Goal: Find contact information: Find contact information

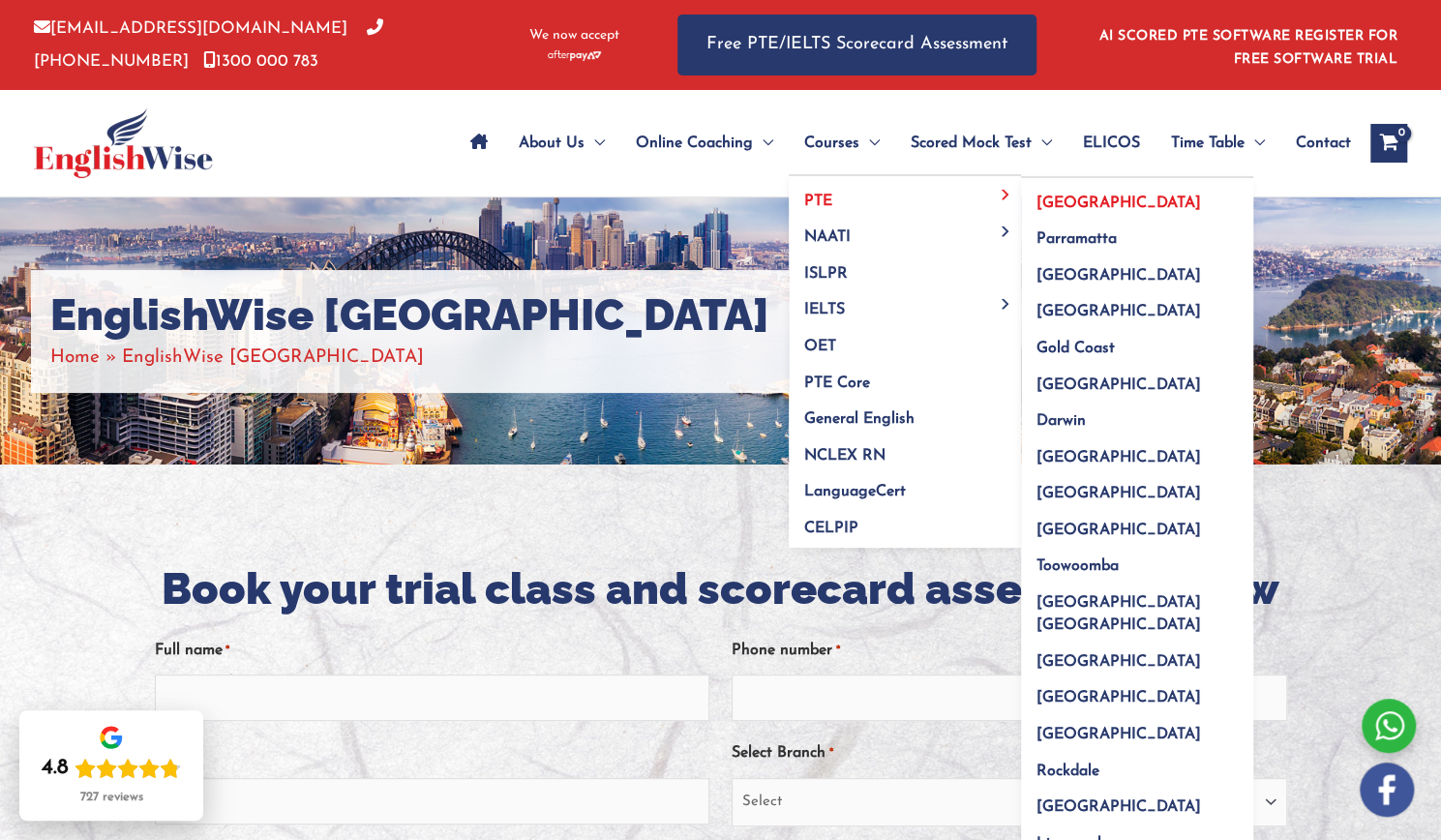
click at [1050, 199] on span "[GEOGRAPHIC_DATA]" at bounding box center [1118, 204] width 164 height 16
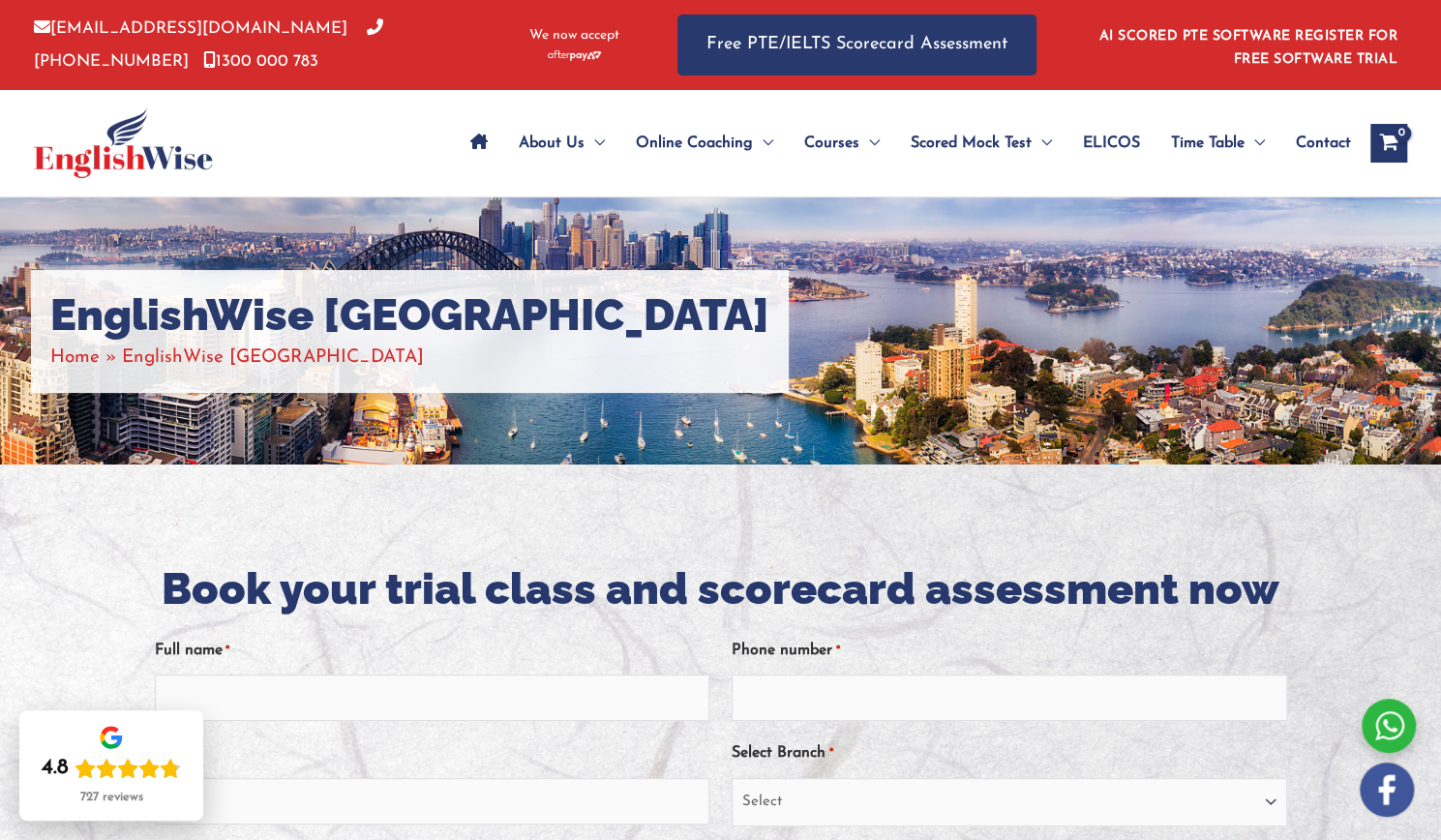
click at [1324, 146] on span "Contact" at bounding box center [1323, 143] width 55 height 68
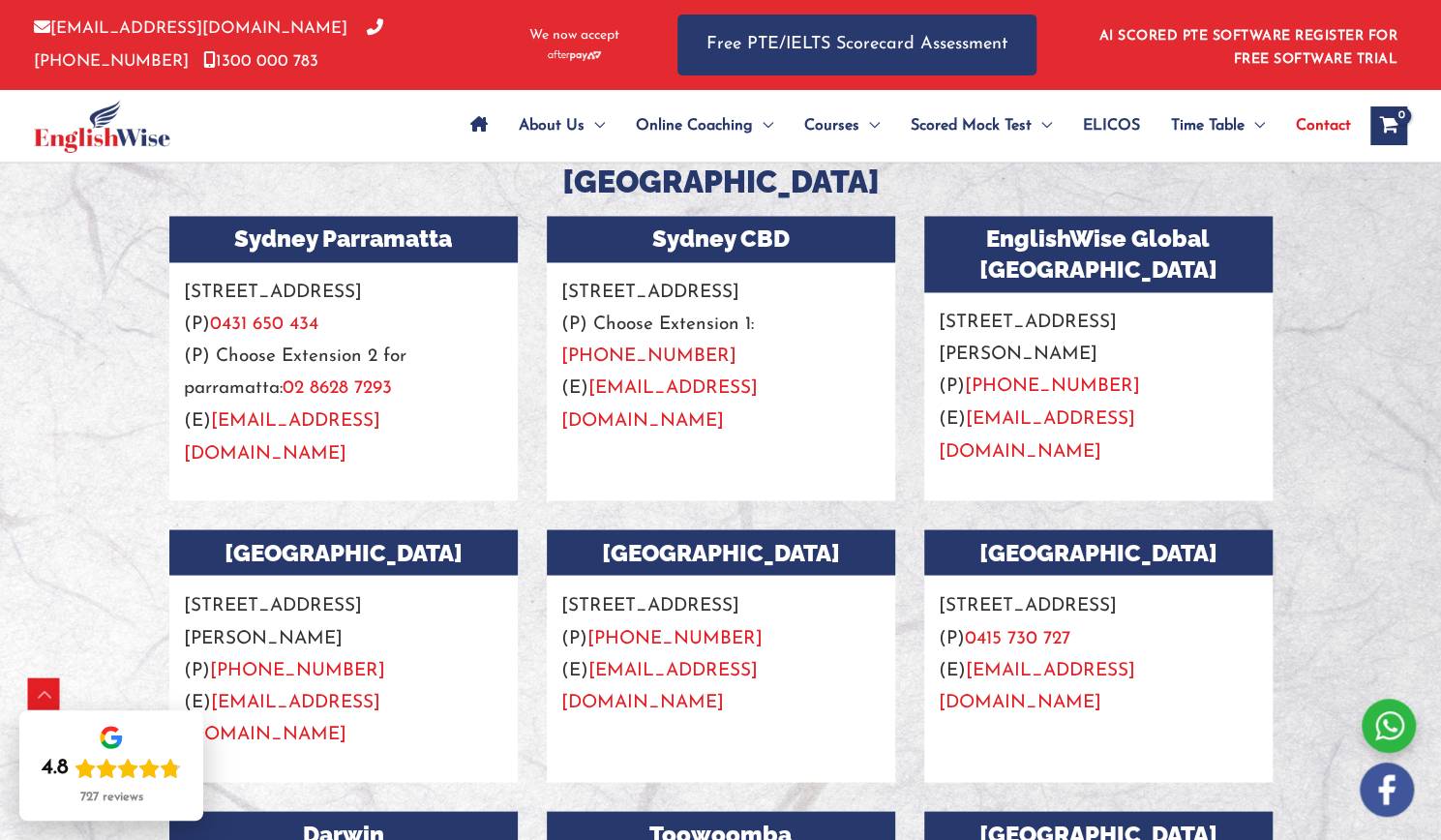
scroll to position [1720, 0]
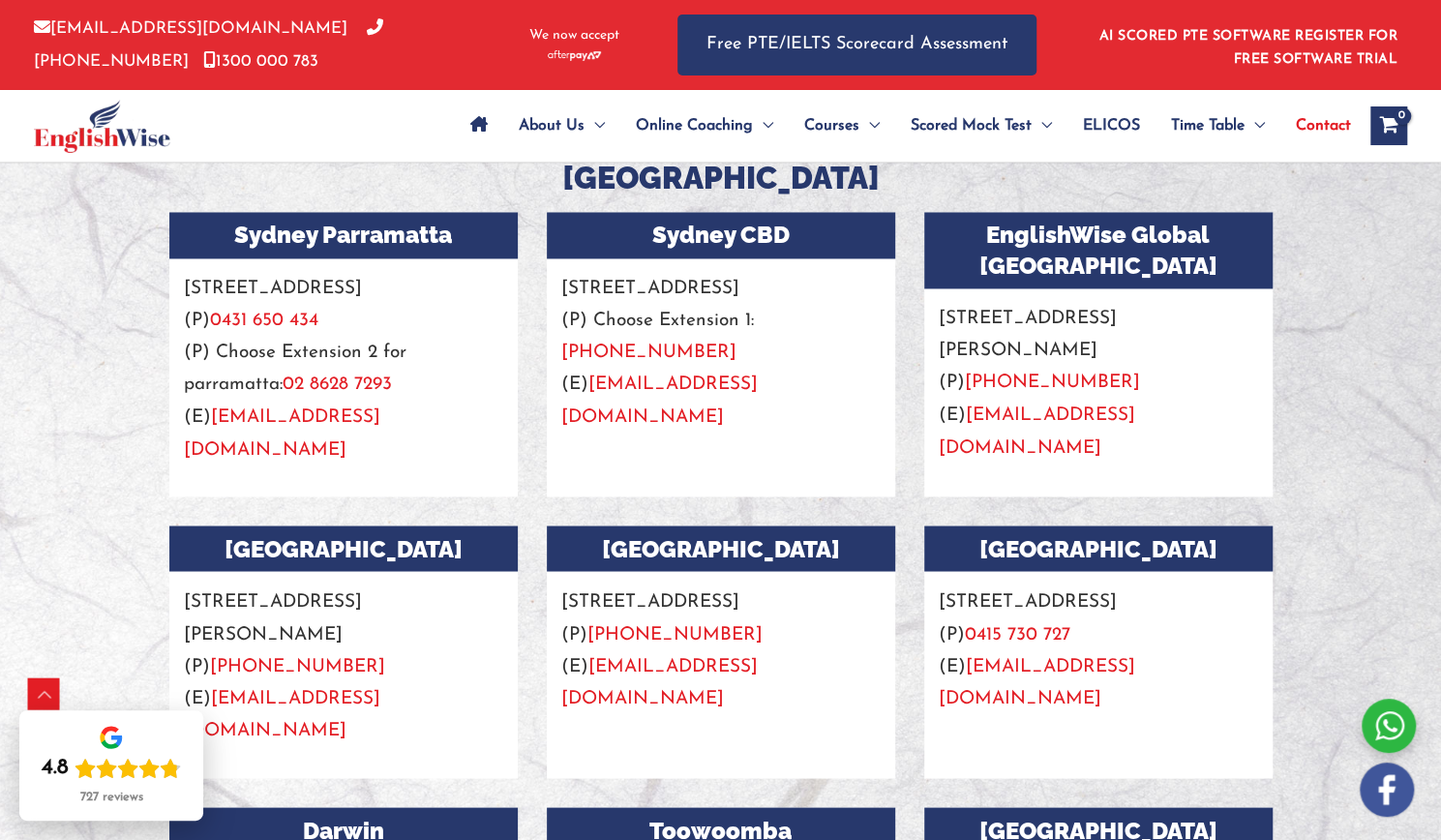
click at [737, 346] on link "[PHONE_NUMBER]" at bounding box center [649, 352] width 175 height 19
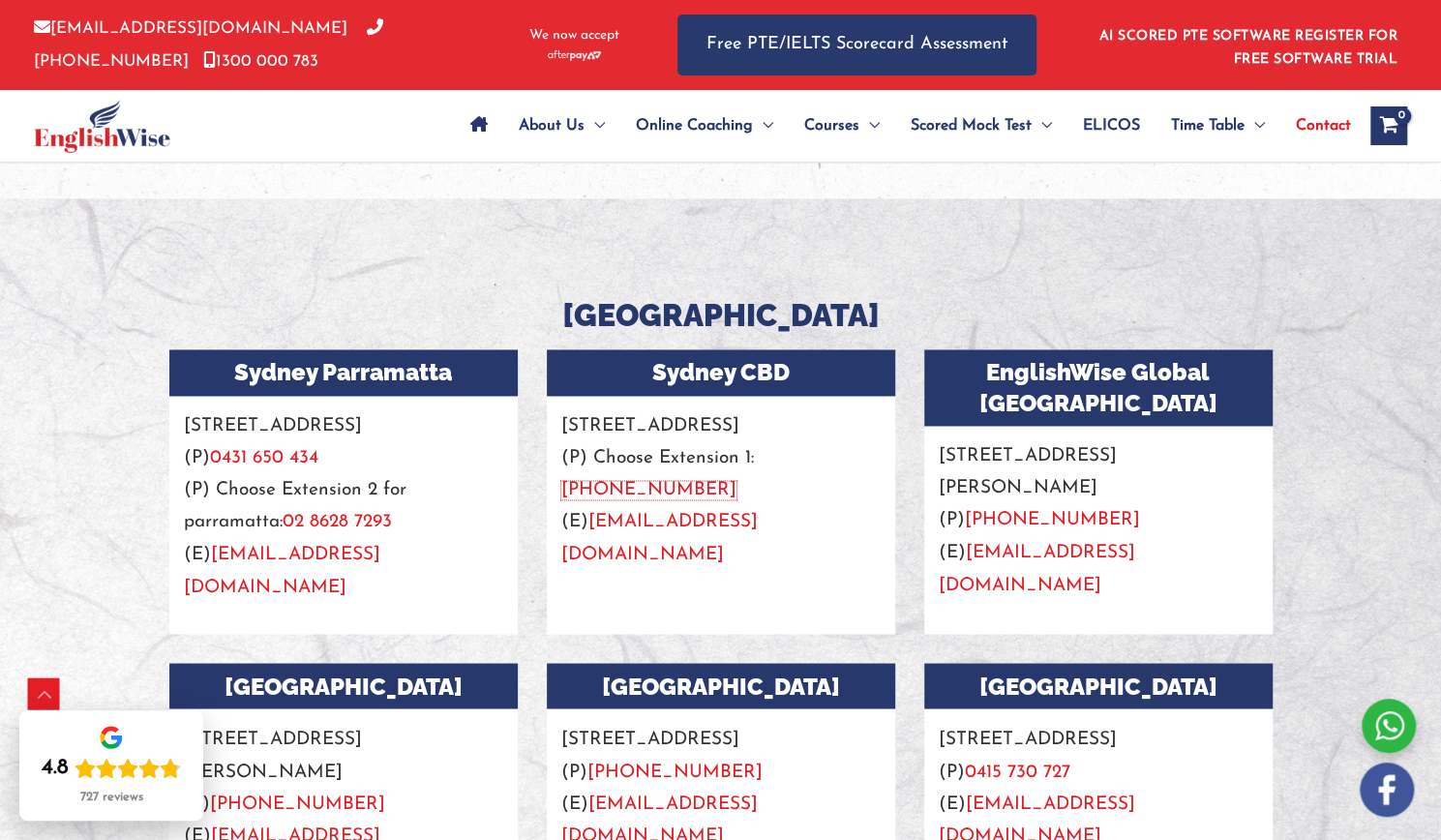
scroll to position [1580, 0]
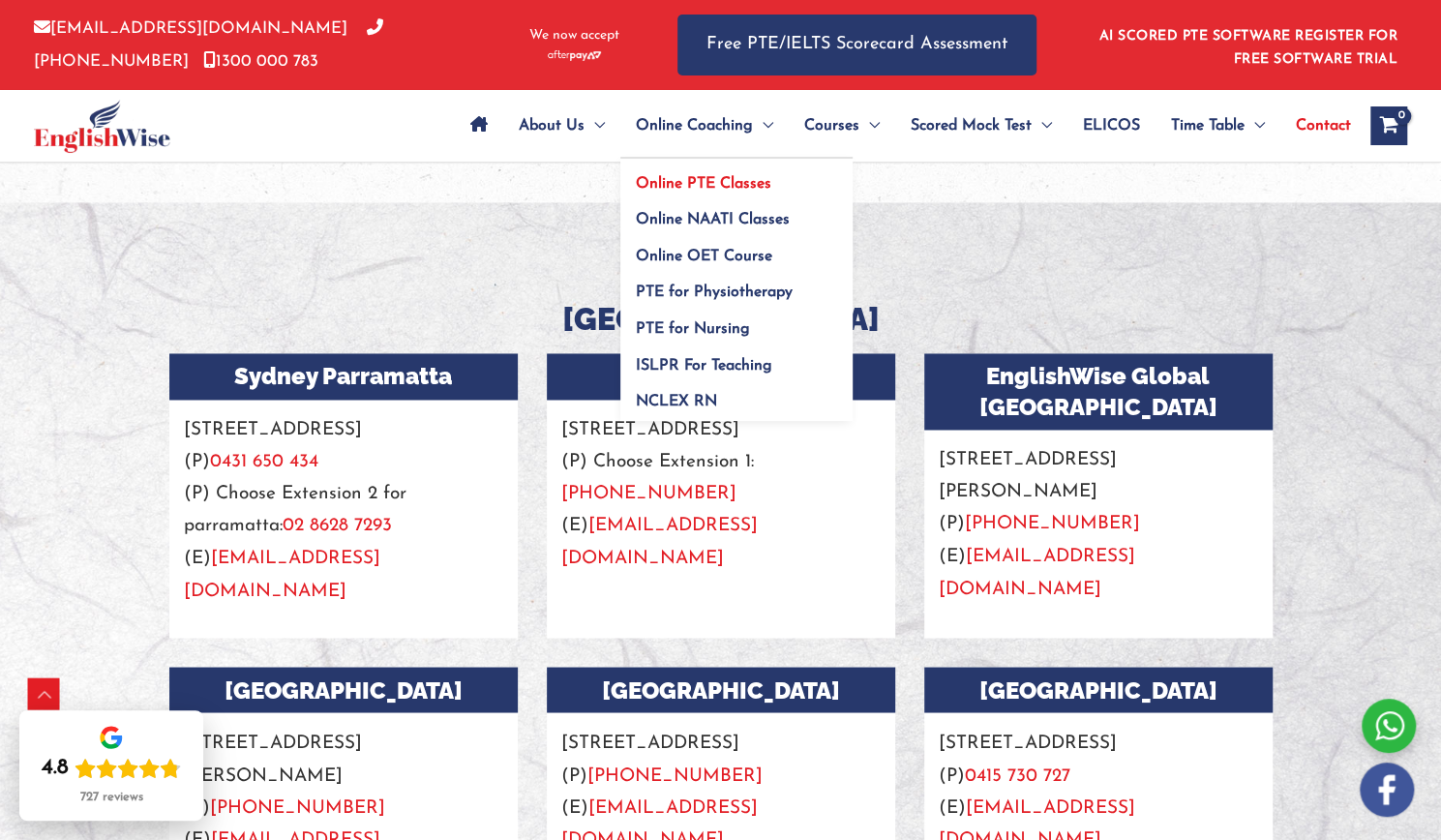
click at [730, 177] on span "Online PTE Classes" at bounding box center [703, 184] width 136 height 16
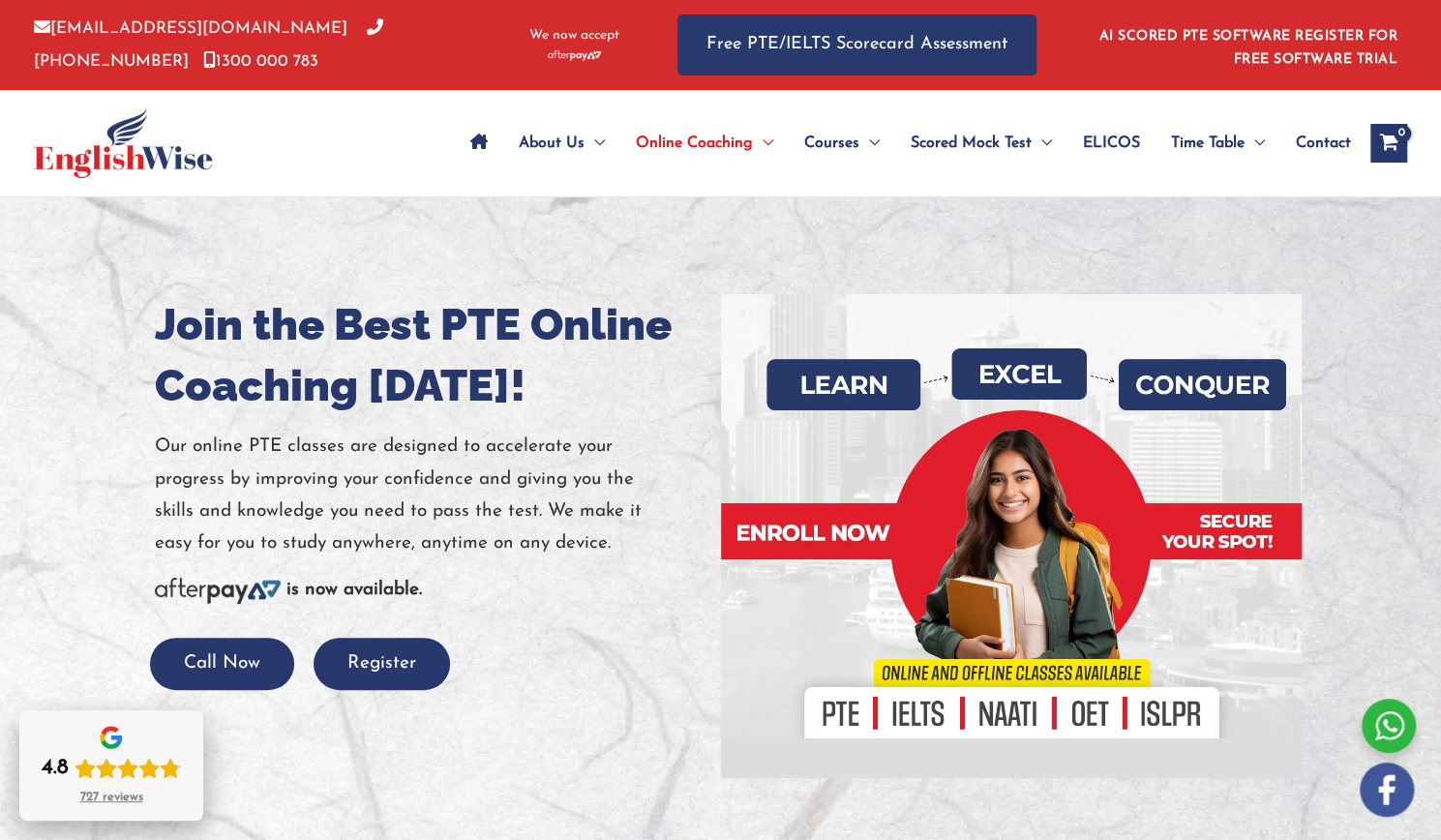
click at [104, 797] on div "727 reviews" at bounding box center [112, 798] width 63 height 16
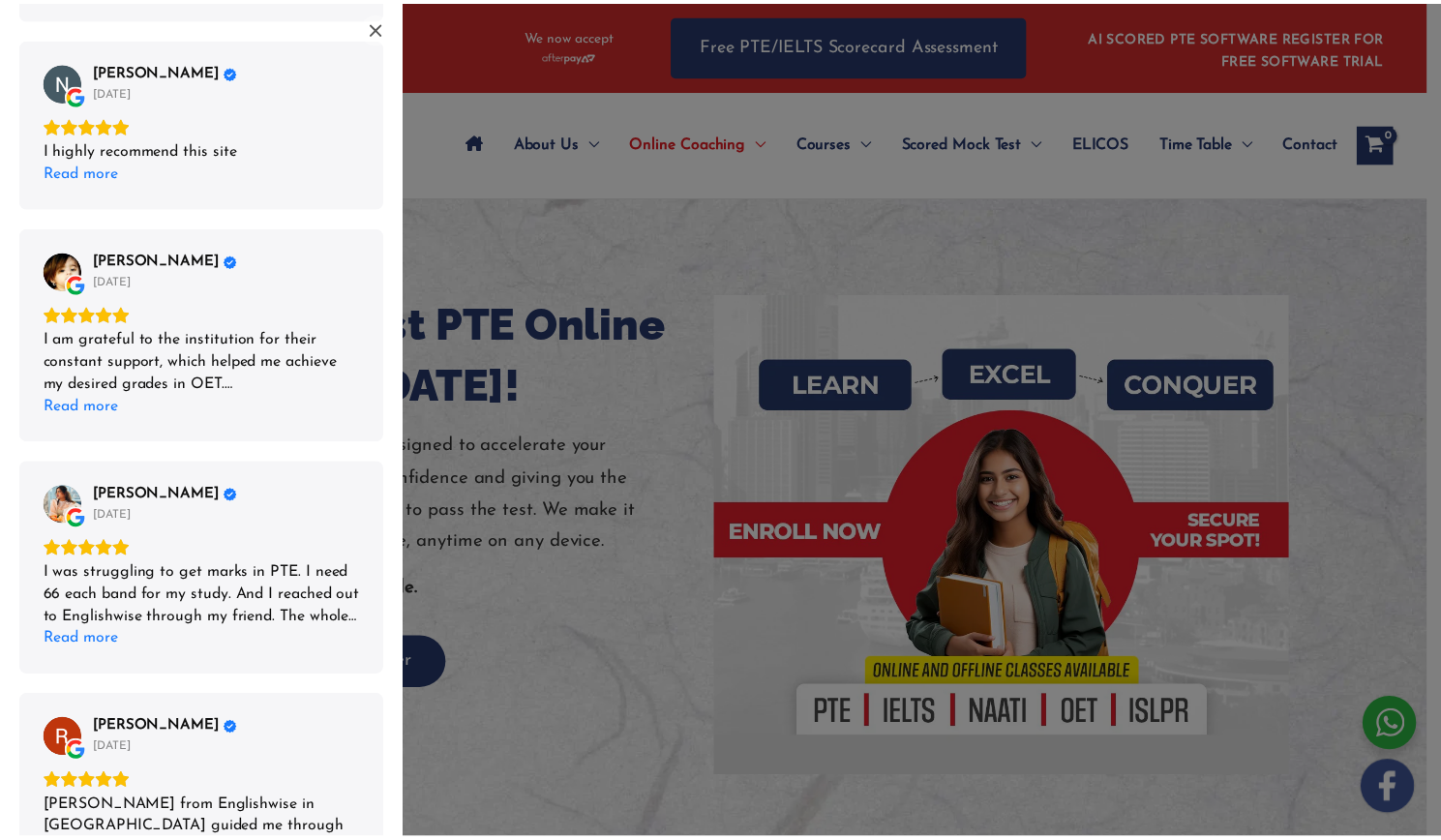
scroll to position [706, 0]
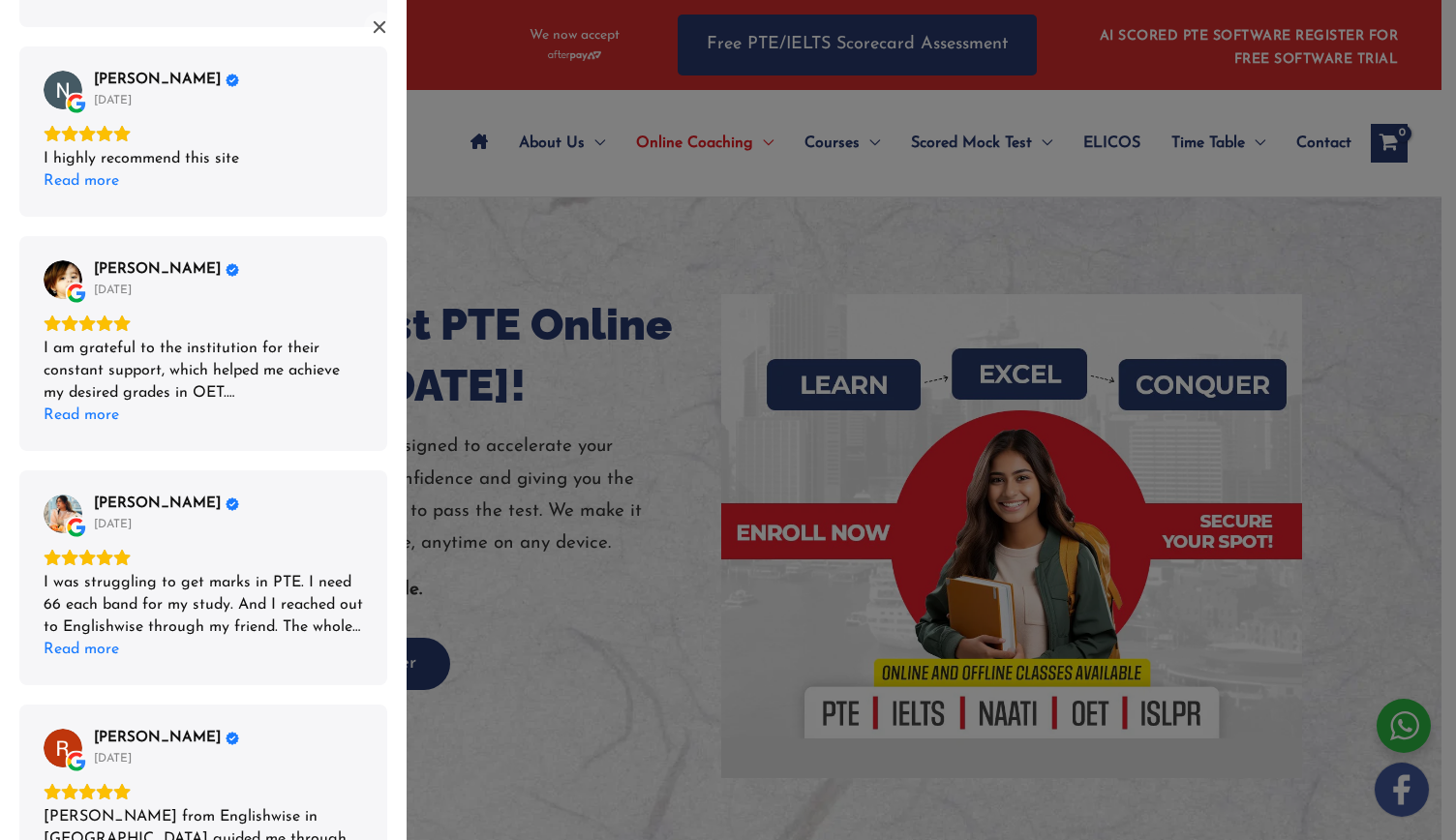
click at [114, 499] on span "Renu Paudel" at bounding box center [156, 505] width 127 height 18
click at [384, 31] on icon "Close" at bounding box center [380, 28] width 12 height 12
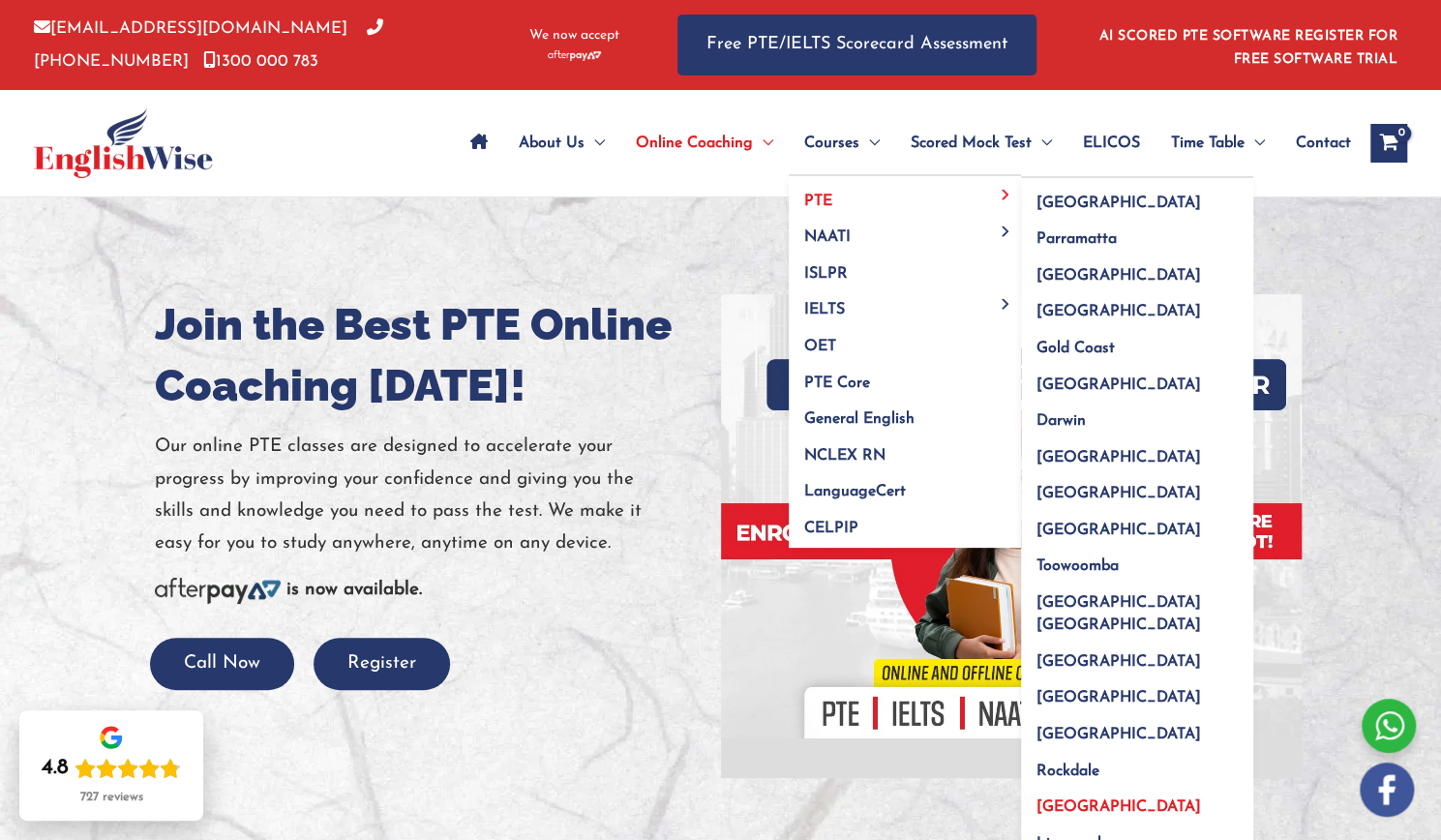
click at [1066, 800] on span "[GEOGRAPHIC_DATA]" at bounding box center [1118, 808] width 164 height 16
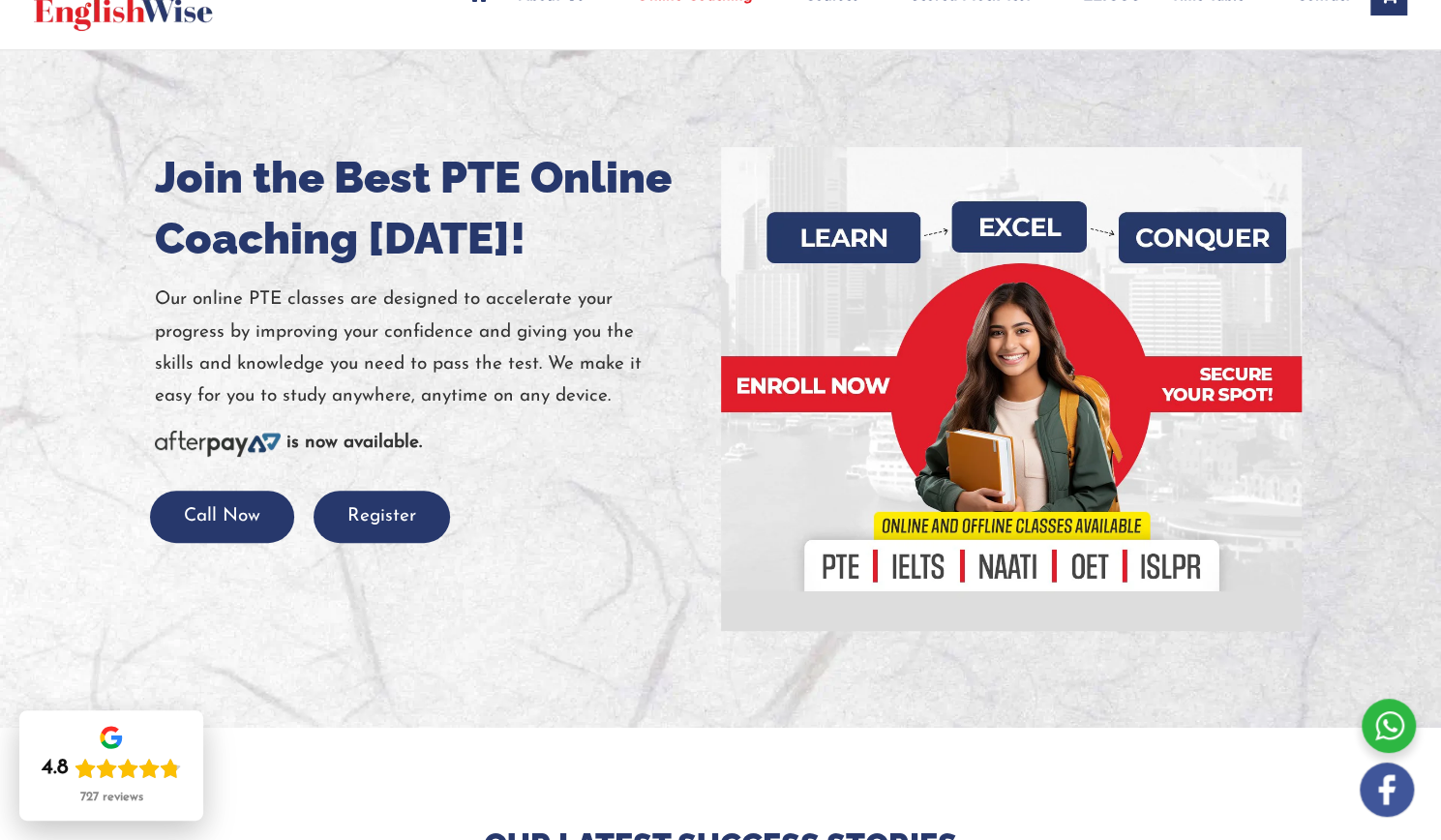
scroll to position [254, 0]
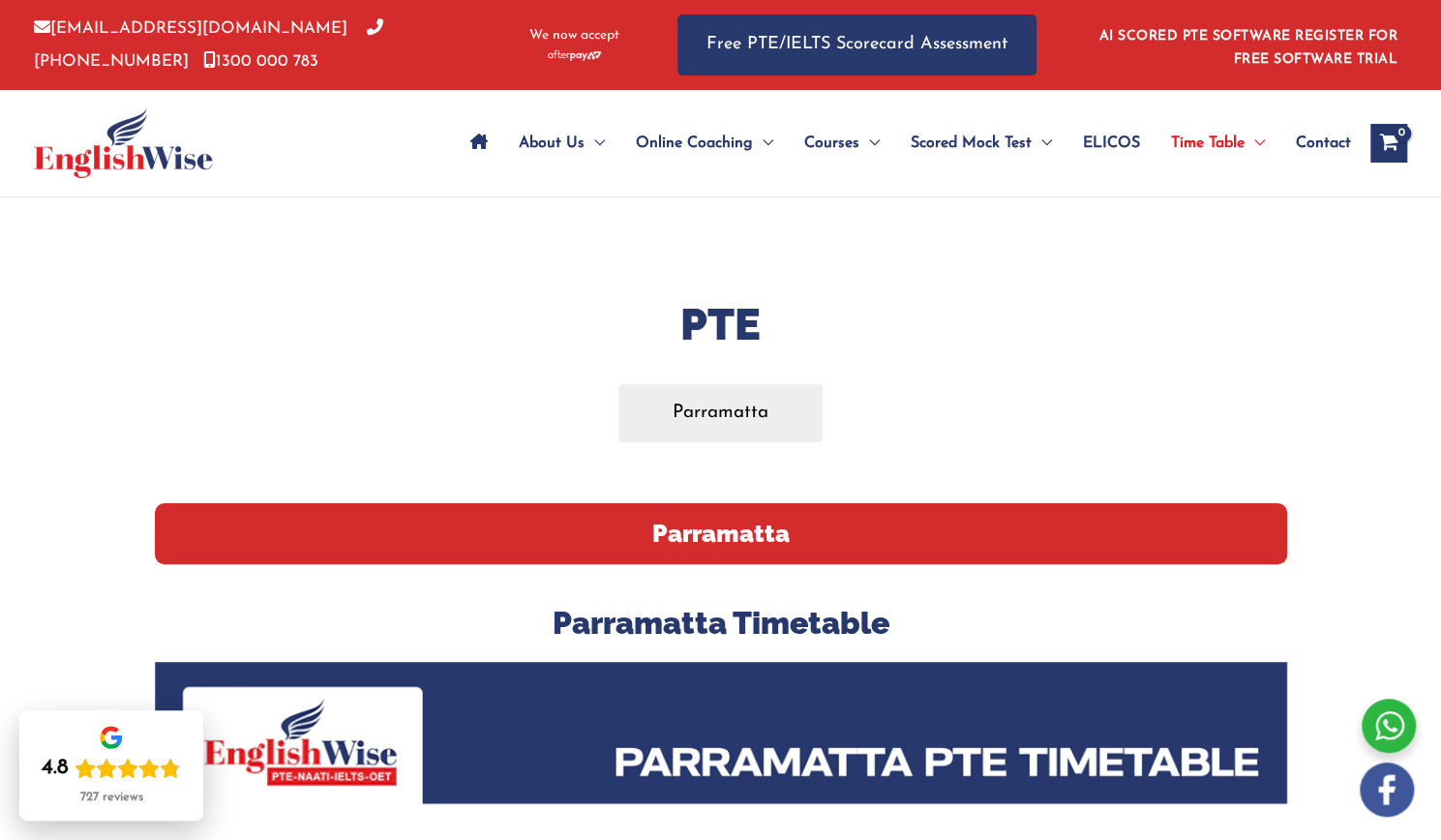
click at [1322, 137] on span "Contact" at bounding box center [1323, 143] width 55 height 68
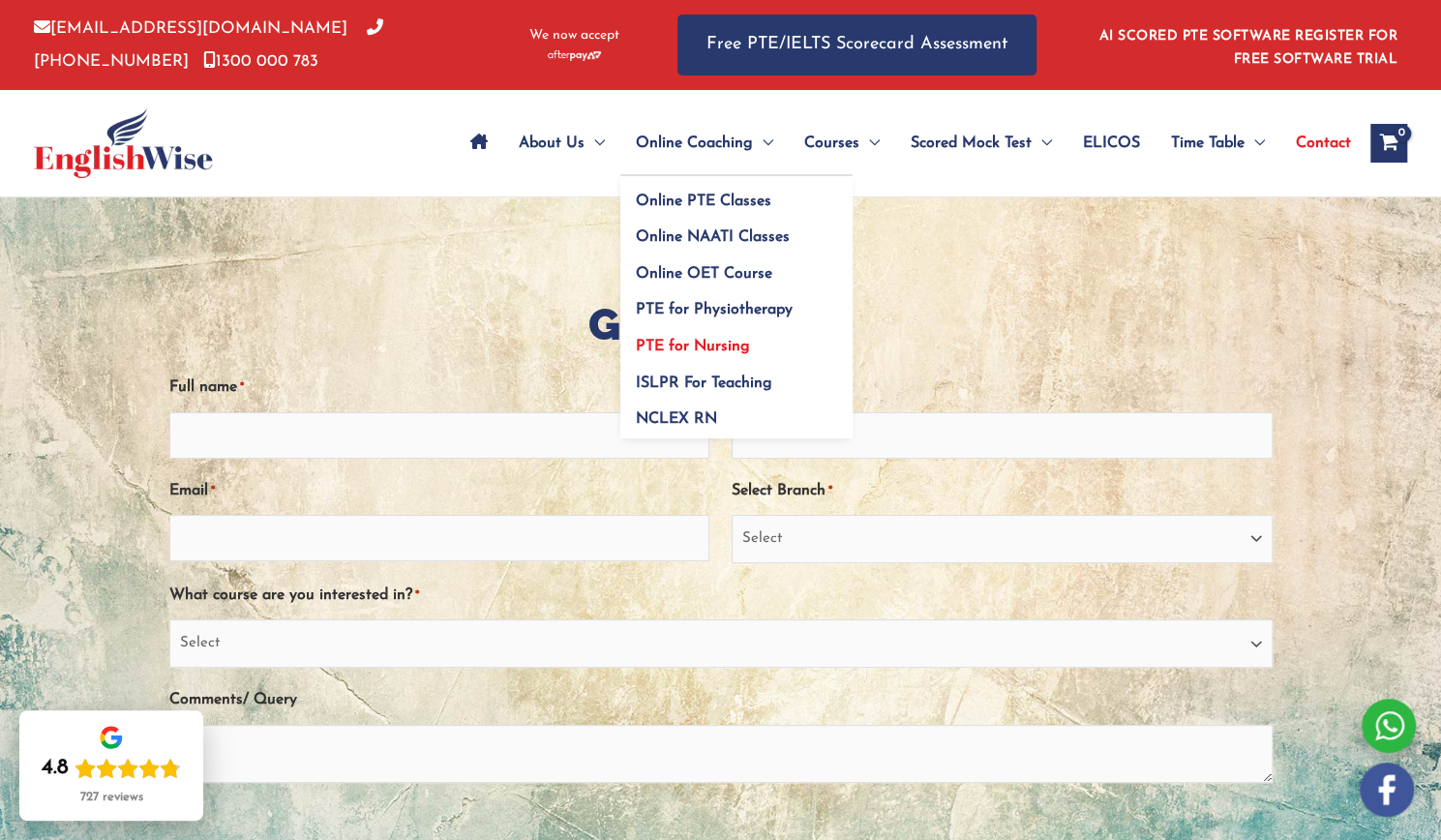
click at [699, 343] on span "PTE for Nursing" at bounding box center [692, 346] width 114 height 16
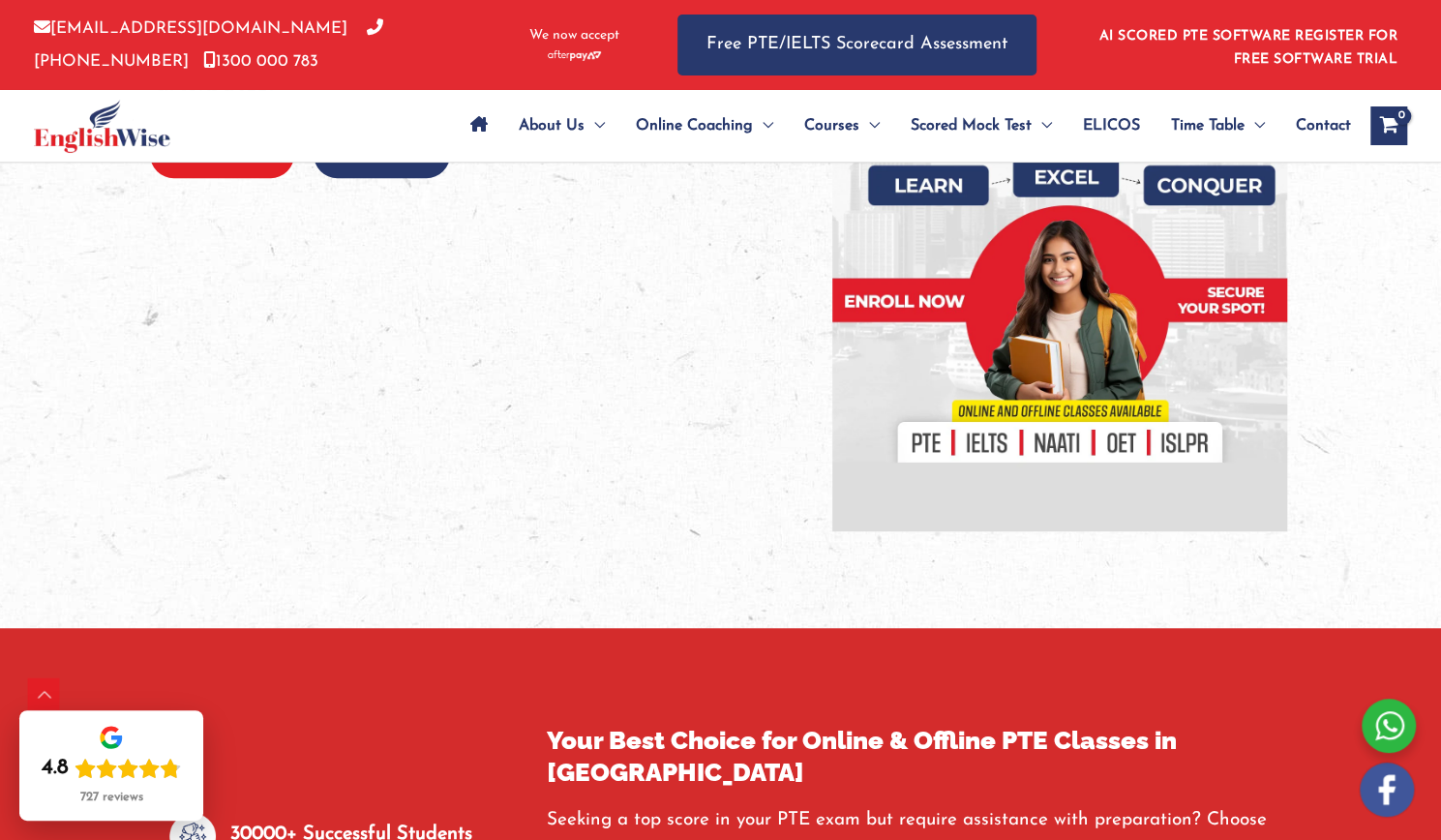
click at [236, 167] on button "Call Now" at bounding box center [222, 154] width 145 height 47
